Goal: Feedback & Contribution: Contribute content

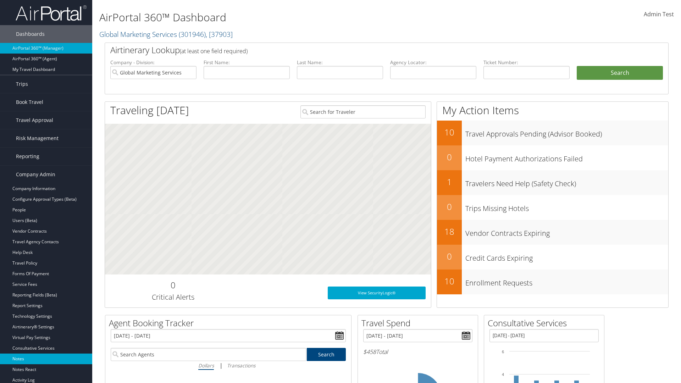
click at [46, 359] on link "Notes" at bounding box center [46, 359] width 92 height 11
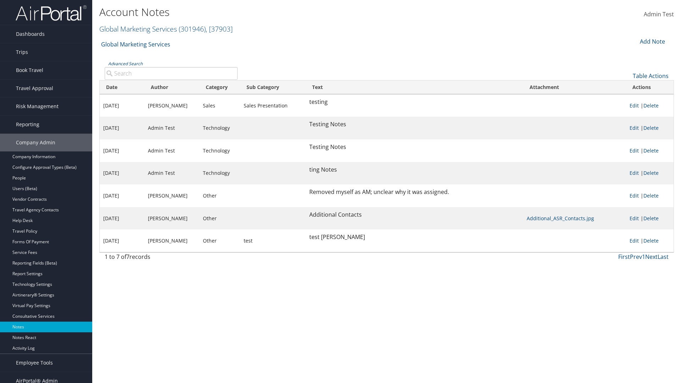
click at [652, 41] on div "Add Note" at bounding box center [652, 41] width 34 height 9
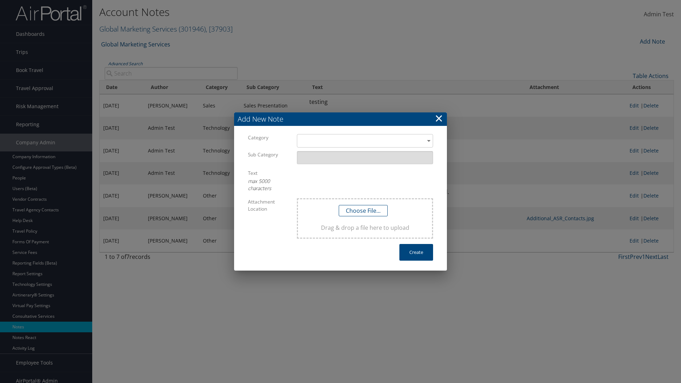
click at [340, 119] on h3 "Add New Note" at bounding box center [340, 118] width 213 height 13
click at [365, 141] on div "​" at bounding box center [365, 140] width 136 height 13
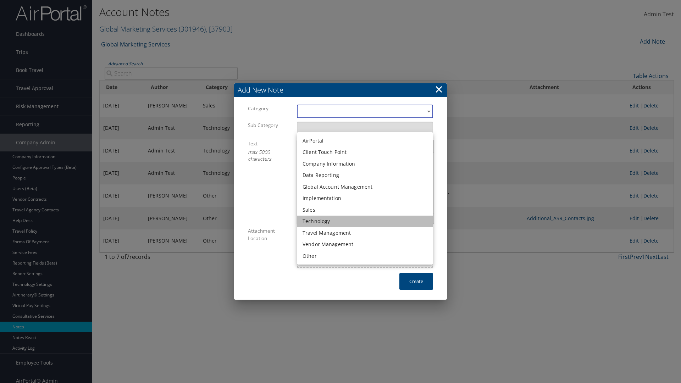
click at [365, 221] on li "Technology" at bounding box center [365, 222] width 136 height 12
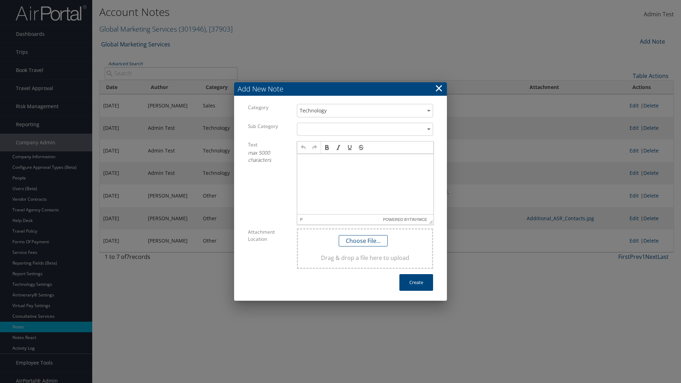
click at [365, 160] on p at bounding box center [365, 161] width 131 height 6
click at [416, 282] on button "Create" at bounding box center [416, 282] width 34 height 17
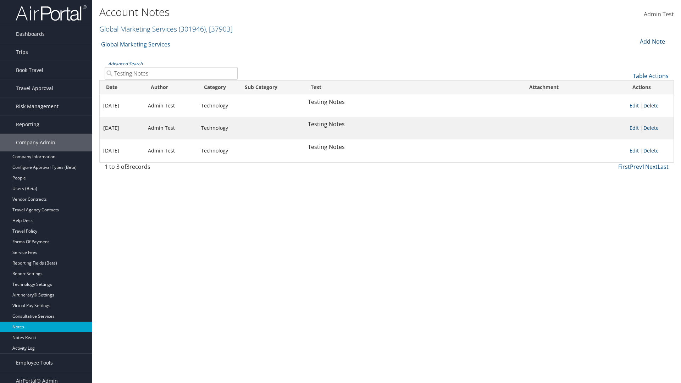
type input "Testing Notes"
click at [652, 105] on link "Delete" at bounding box center [650, 105] width 15 height 7
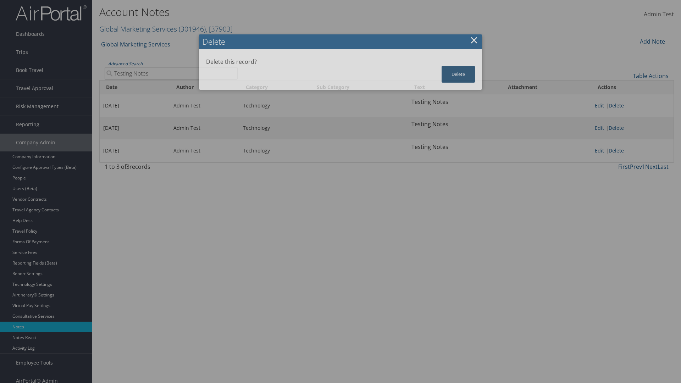
click at [458, 74] on button "Delete" at bounding box center [458, 74] width 33 height 17
